Goal: Find specific page/section

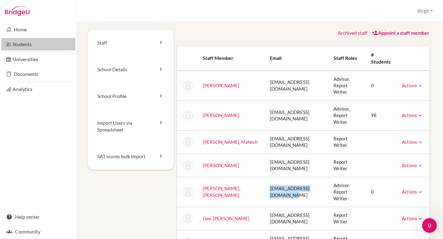
click at [29, 43] on link "Students" at bounding box center [38, 44] width 74 height 12
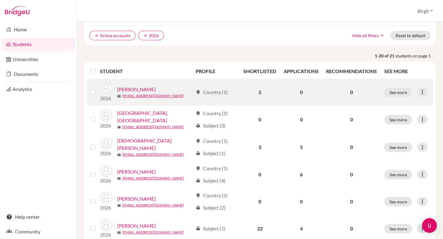
scroll to position [58, 0]
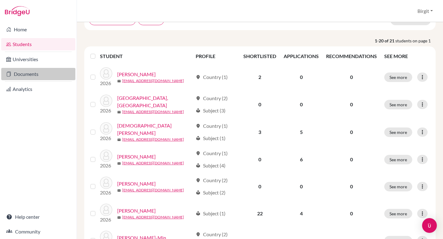
click at [17, 70] on link "Documents" at bounding box center [38, 74] width 74 height 12
